Goal: Transaction & Acquisition: Purchase product/service

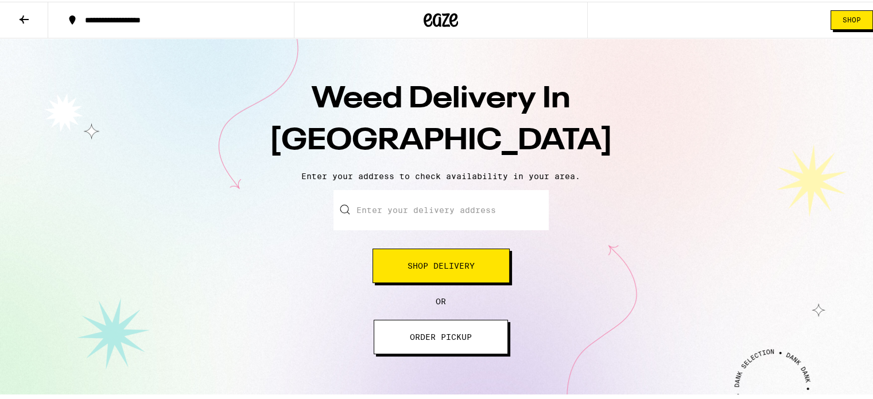
click at [394, 214] on input "Enter your delivery address" at bounding box center [441, 208] width 215 height 40
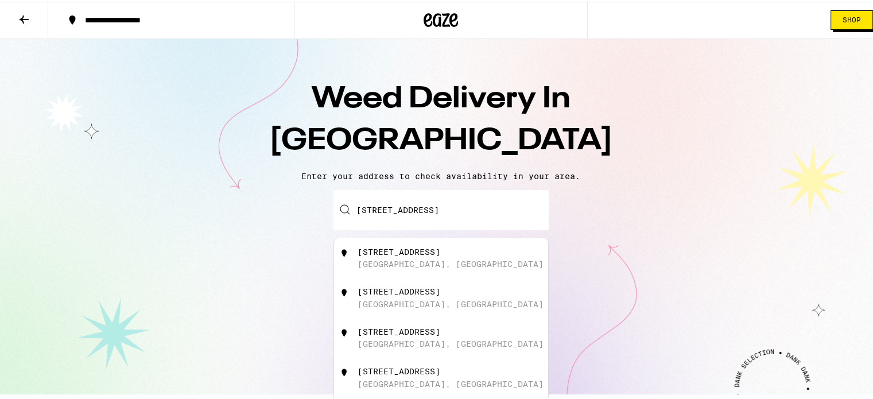
click at [431, 266] on div "[STREET_ADDRESS]" at bounding box center [460, 257] width 205 height 22
type input "[STREET_ADDRESS]"
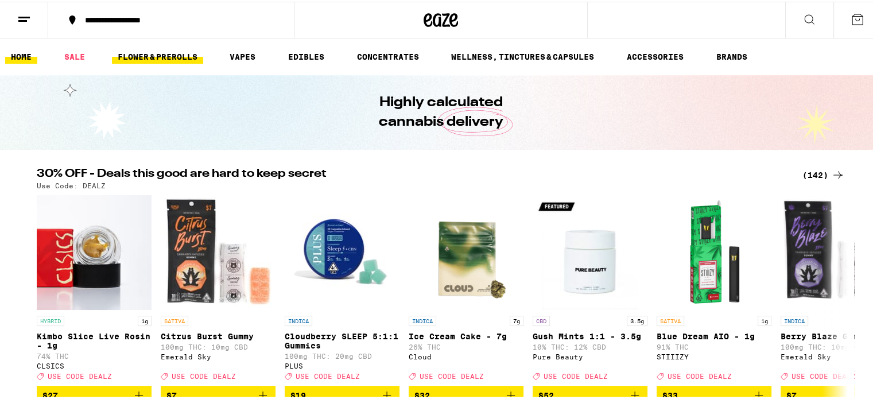
click at [187, 55] on link "FLOWER & PREROLLS" at bounding box center [157, 55] width 91 height 14
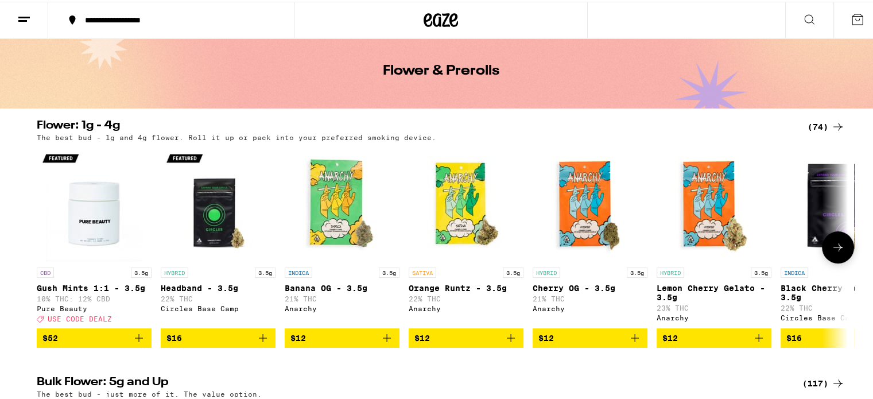
scroll to position [57, 0]
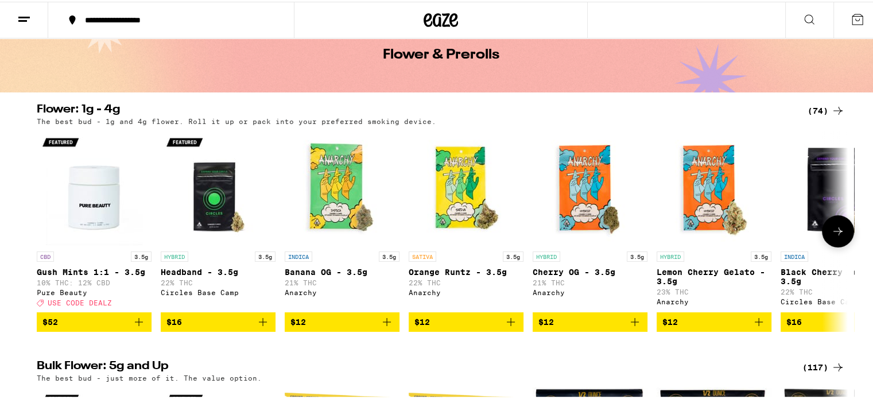
click at [345, 326] on span "$12" at bounding box center [341, 320] width 103 height 14
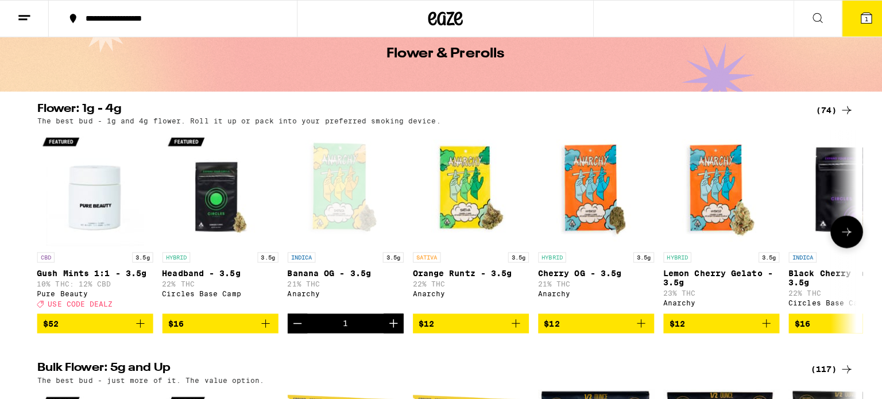
scroll to position [94, 0]
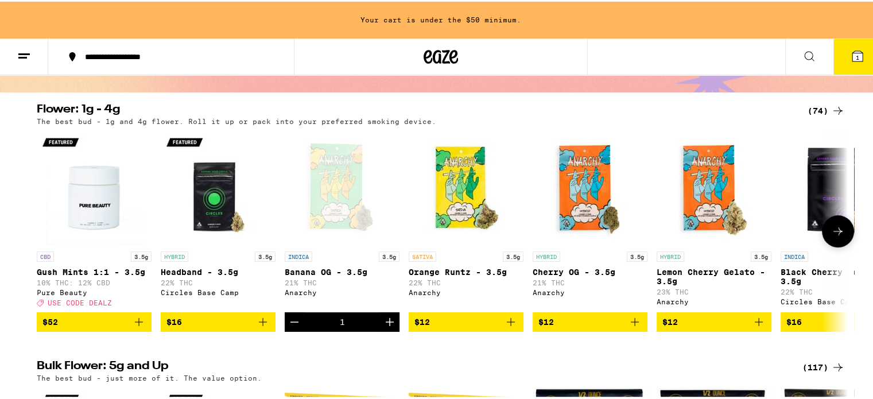
click at [386, 324] on icon "Increment" at bounding box center [390, 320] width 8 height 8
click at [856, 50] on button "3" at bounding box center [858, 55] width 48 height 36
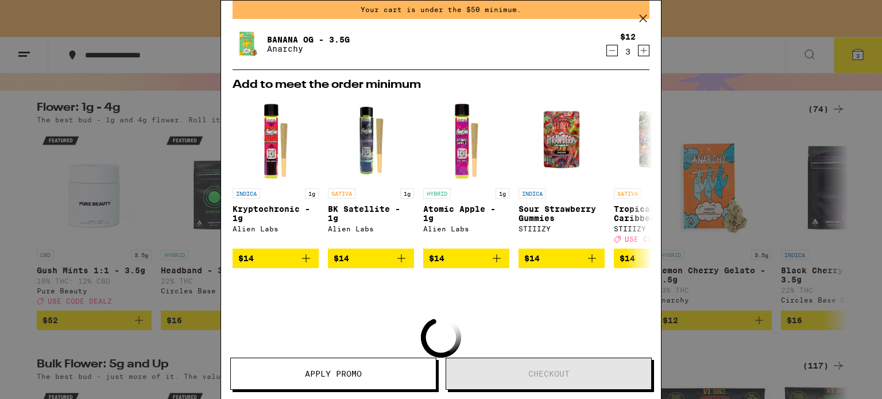
scroll to position [44, 0]
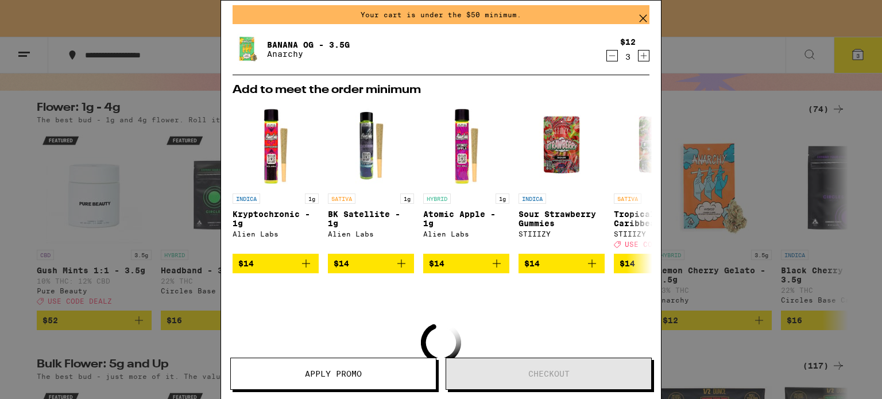
click at [405, 373] on span "Apply Promo" at bounding box center [333, 374] width 205 height 8
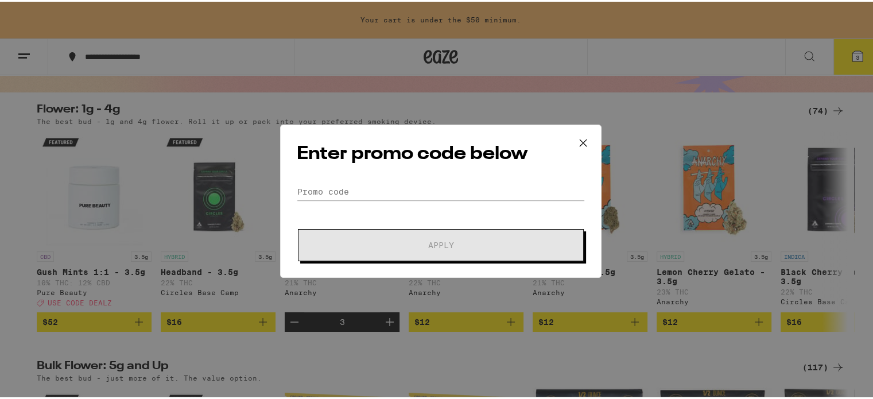
click at [579, 137] on icon at bounding box center [583, 141] width 17 height 17
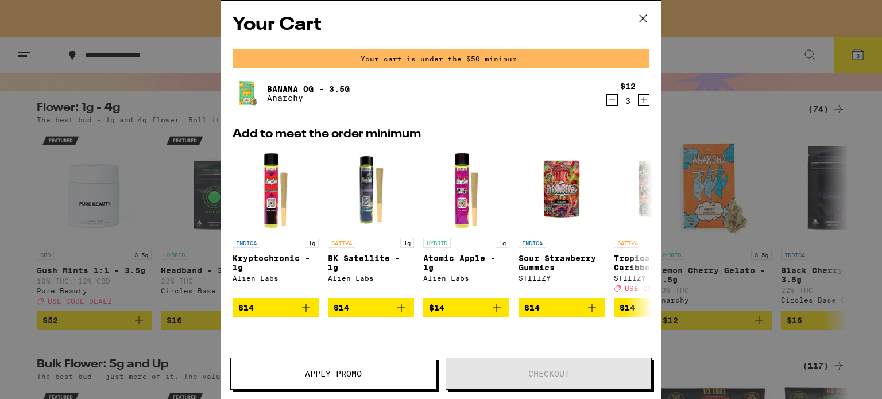
click at [743, 118] on div "Your Cart Your cart is under the $50 minimum. Banana OG - 3.5g Anarchy $12 3 Ad…" at bounding box center [441, 199] width 882 height 399
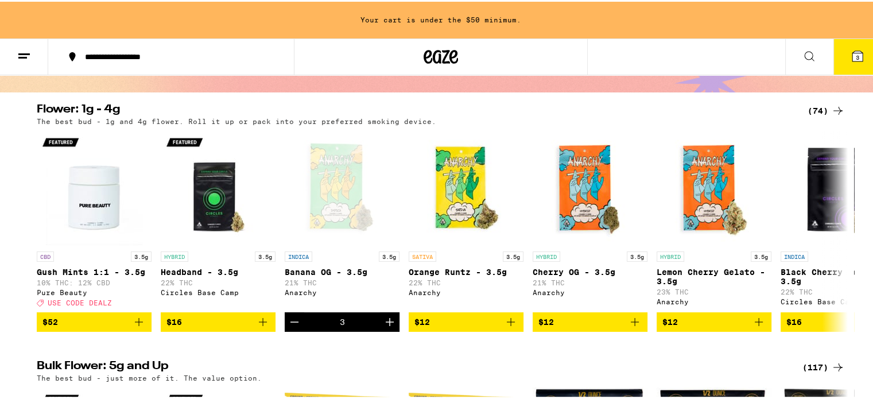
click at [856, 55] on span "3" at bounding box center [857, 55] width 3 height 7
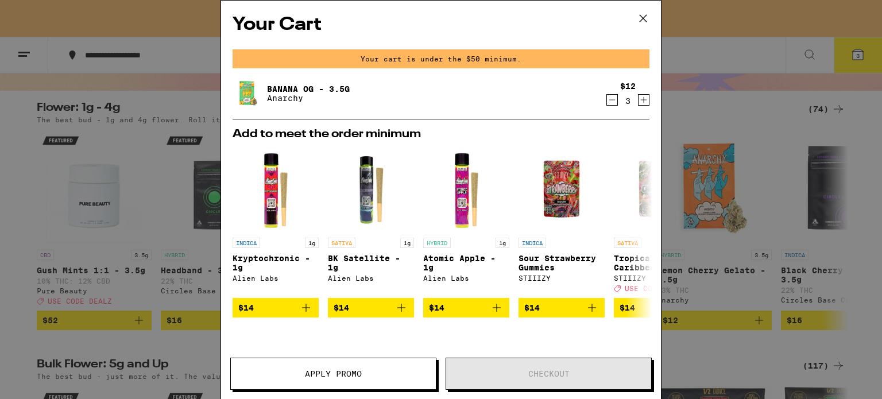
click at [638, 98] on icon "Increment" at bounding box center [643, 100] width 10 height 14
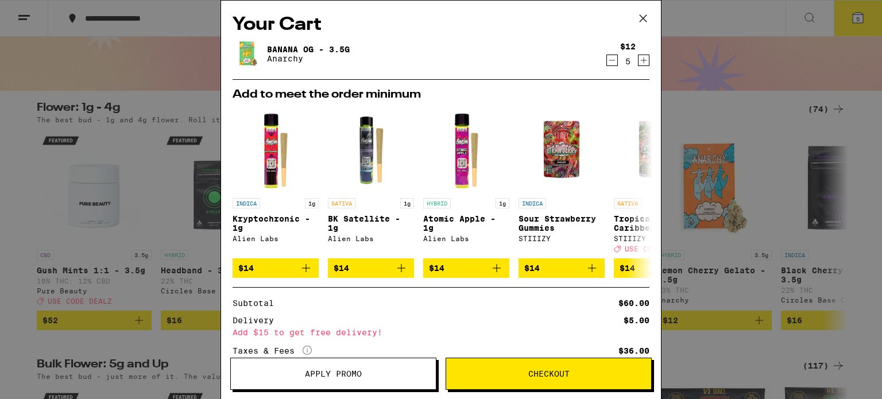
click at [572, 371] on span "Checkout" at bounding box center [548, 374] width 205 height 8
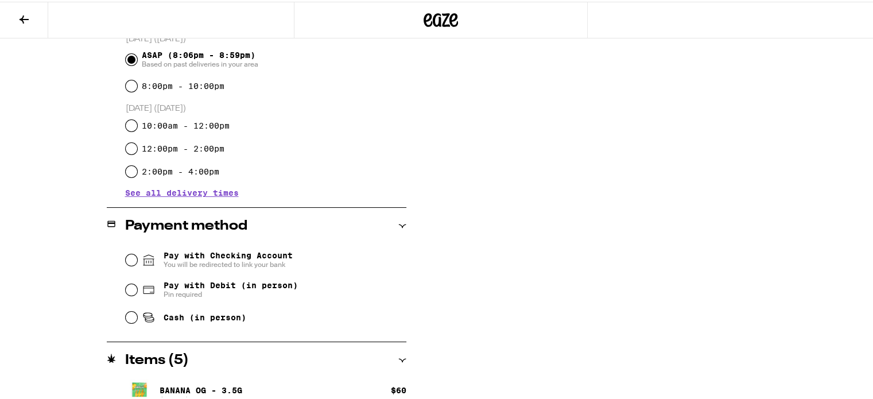
scroll to position [344, 0]
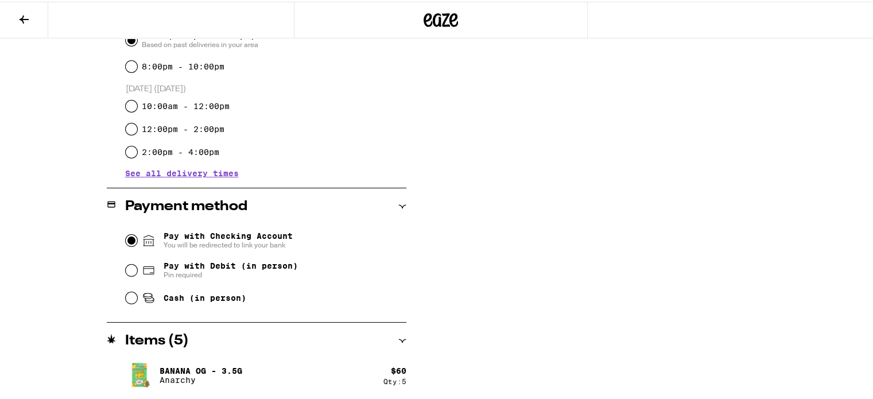
click at [129, 240] on input "Pay with Checking Account You will be redirected to link your bank" at bounding box center [131, 238] width 11 height 11
